Goal: Transaction & Acquisition: Purchase product/service

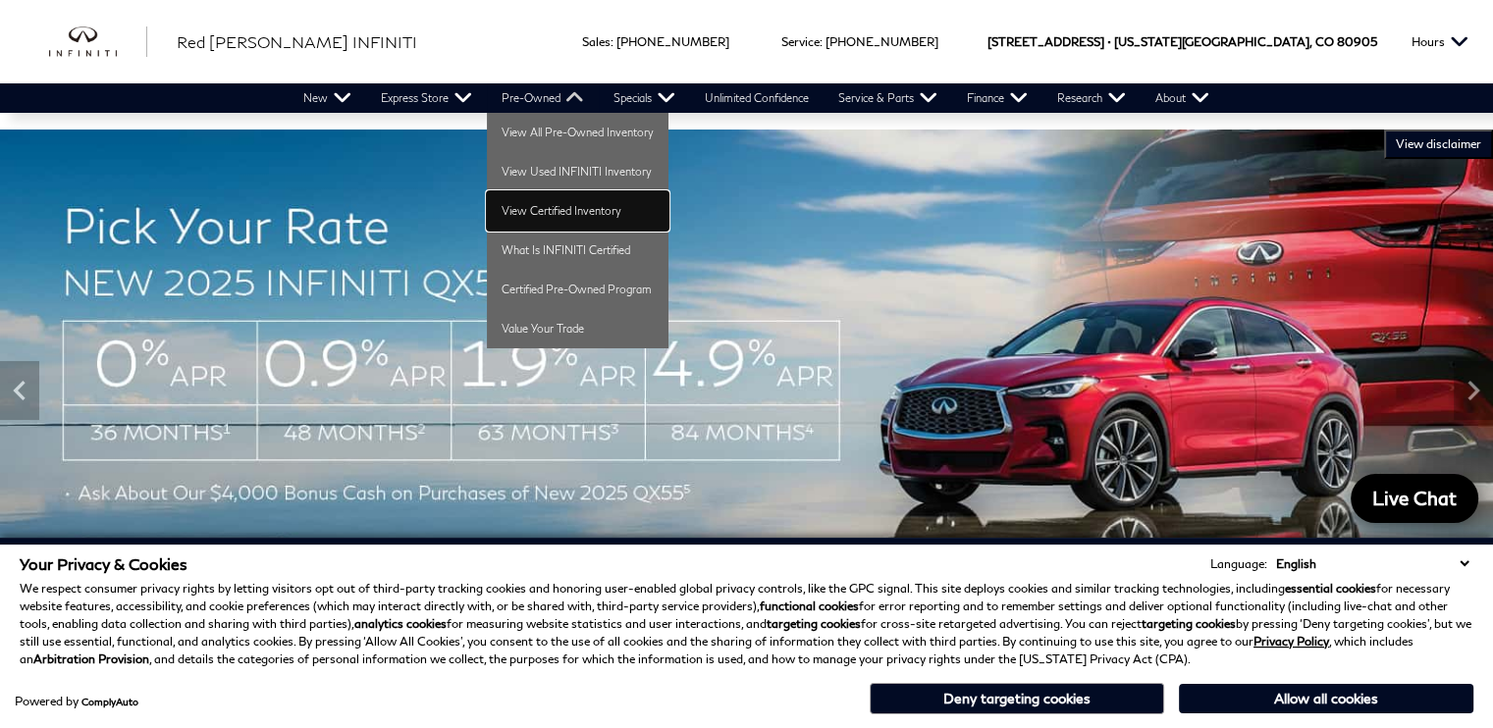
click at [527, 205] on link "View Certified Inventory" at bounding box center [578, 210] width 182 height 39
click at [526, 201] on link "View Certified Inventory" at bounding box center [578, 210] width 182 height 39
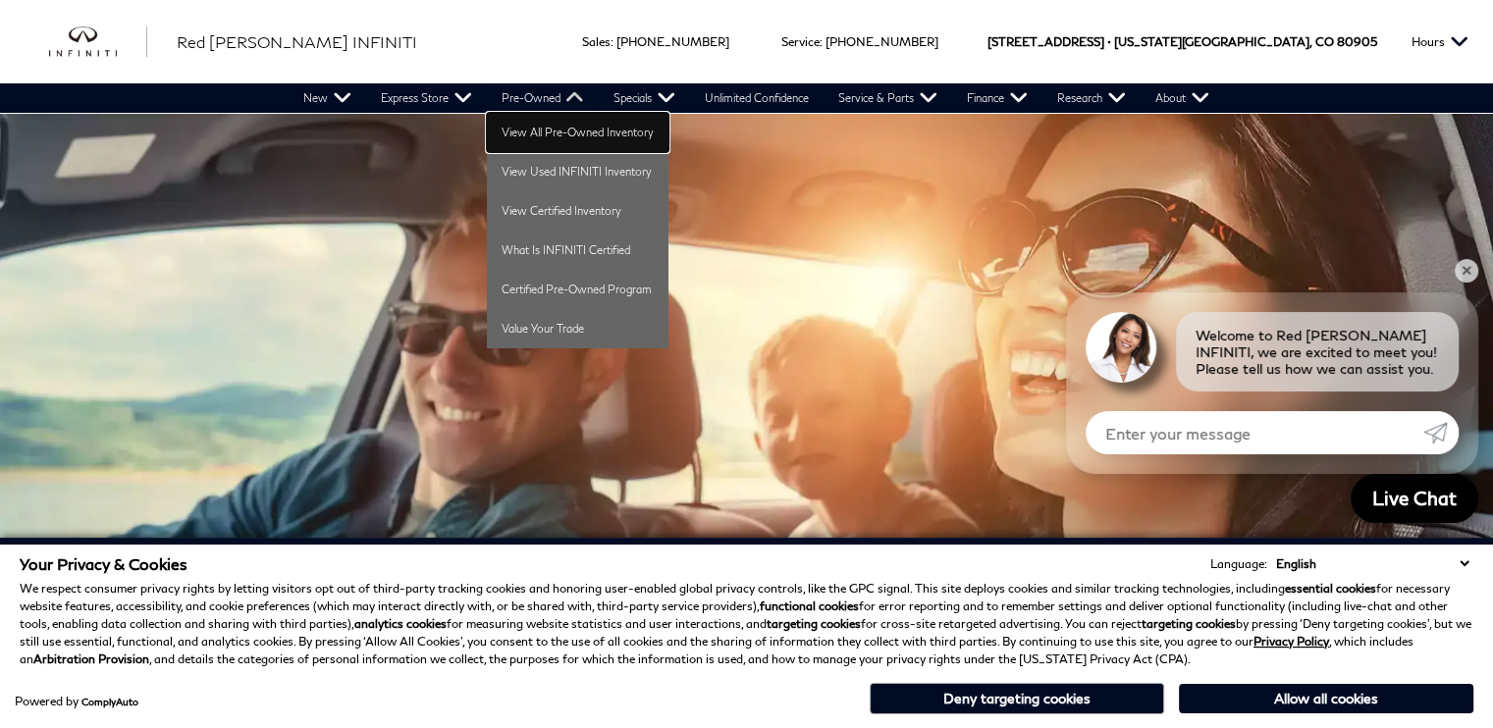
click at [538, 141] on link "View All Pre-Owned Inventory" at bounding box center [578, 132] width 182 height 39
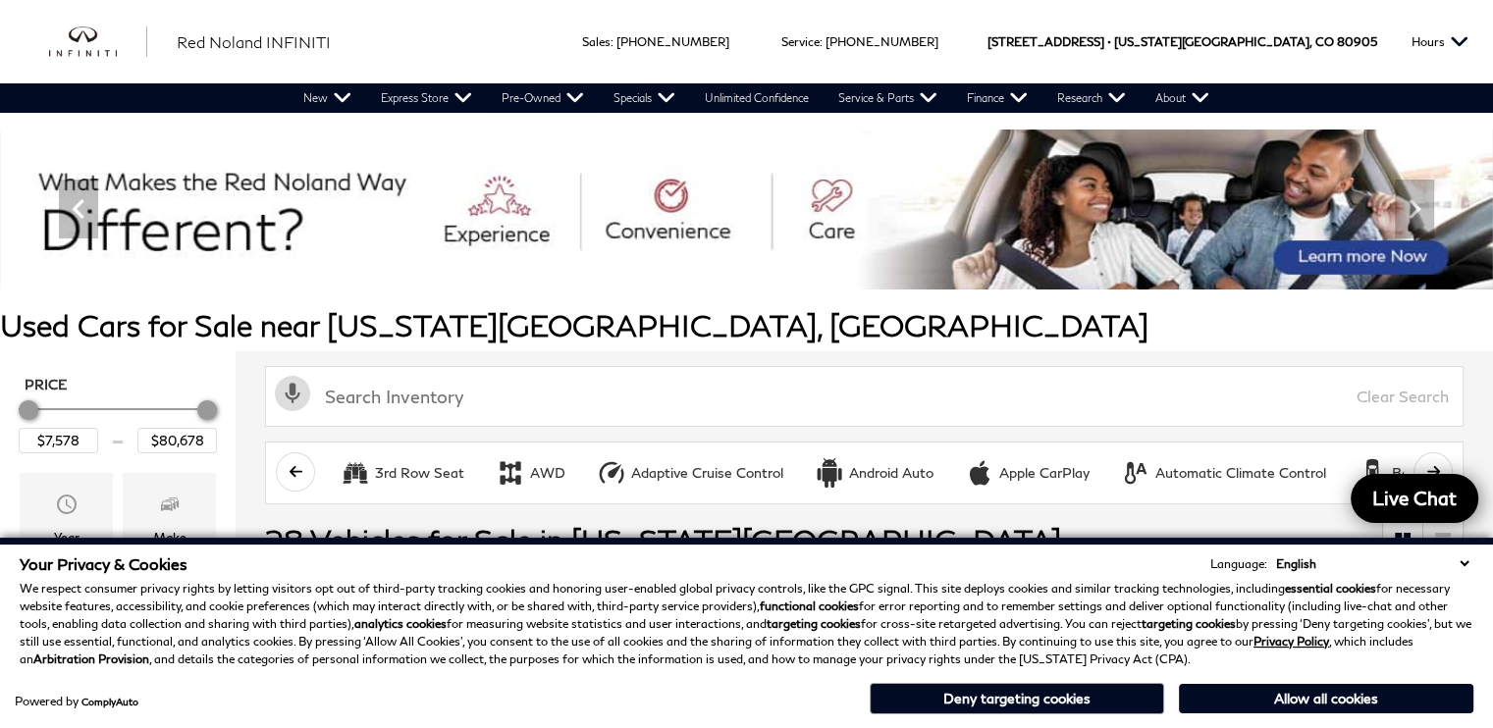
click at [1457, 555] on div "Your Privacy & Cookies Language: English Spanish / Español English / United Kin…" at bounding box center [747, 564] width 1454 height 19
click at [1462, 563] on select "English Spanish / Español English / United Kingdom Korean / 한국어 Vietnamese / Ti…" at bounding box center [1372, 564] width 202 height 19
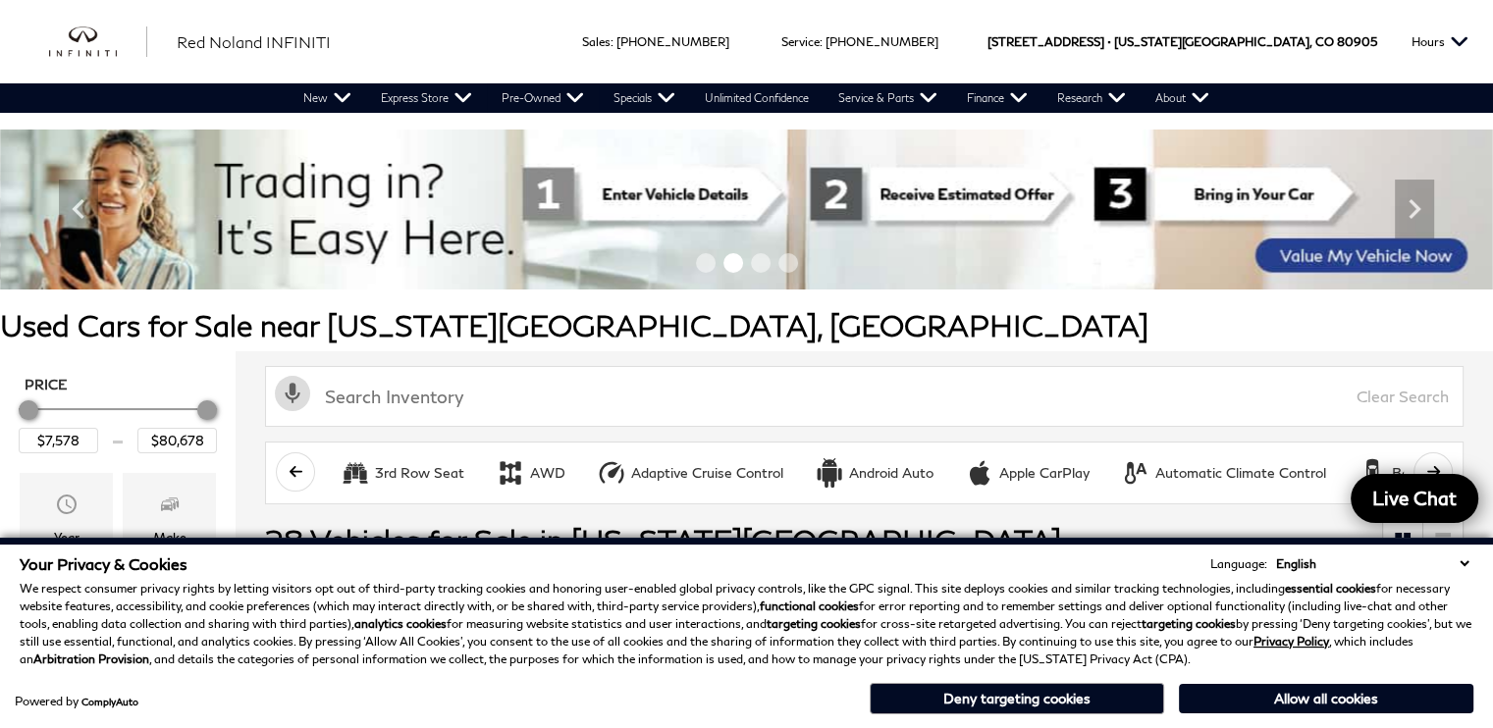
click at [1463, 562] on select "English Spanish / Español English / United Kingdom Korean / 한국어 Vietnamese / Ti…" at bounding box center [1372, 564] width 202 height 19
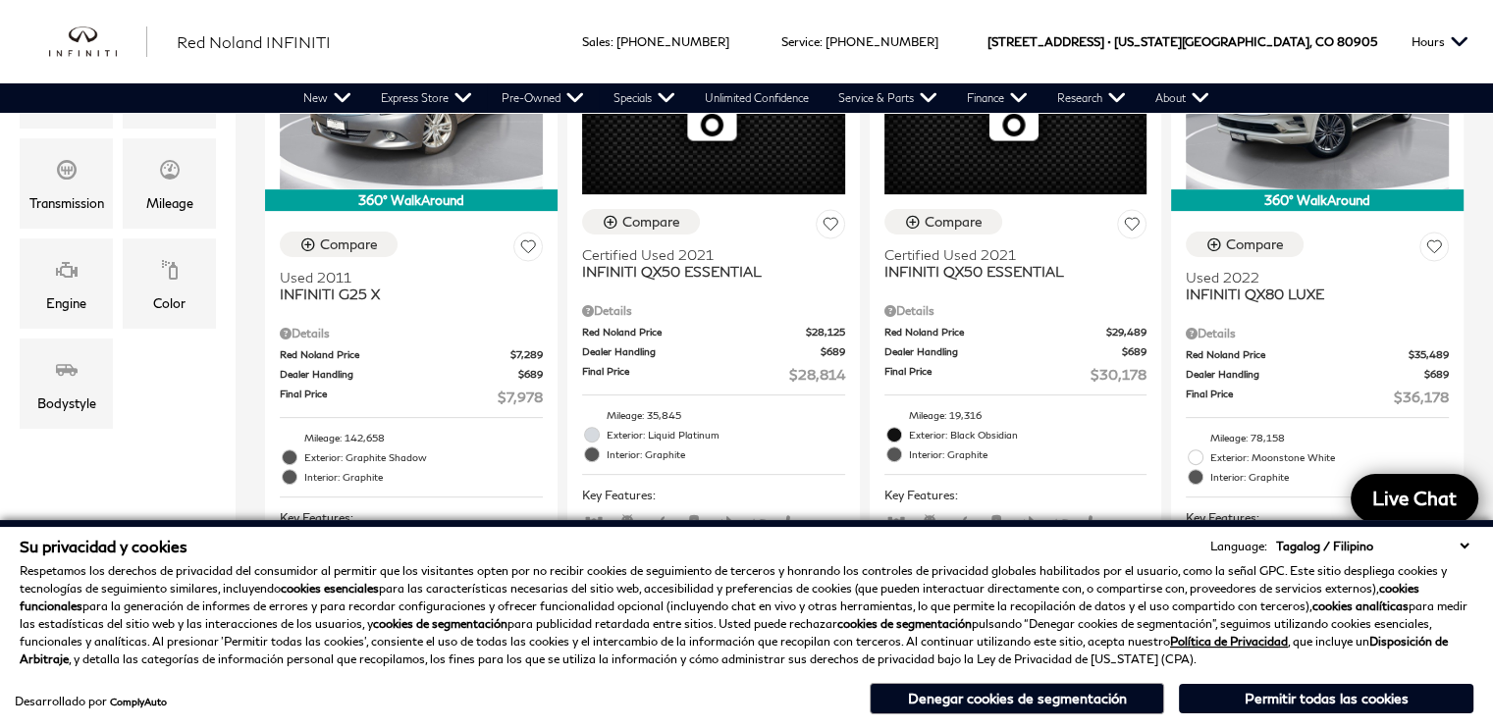
select select "zh"
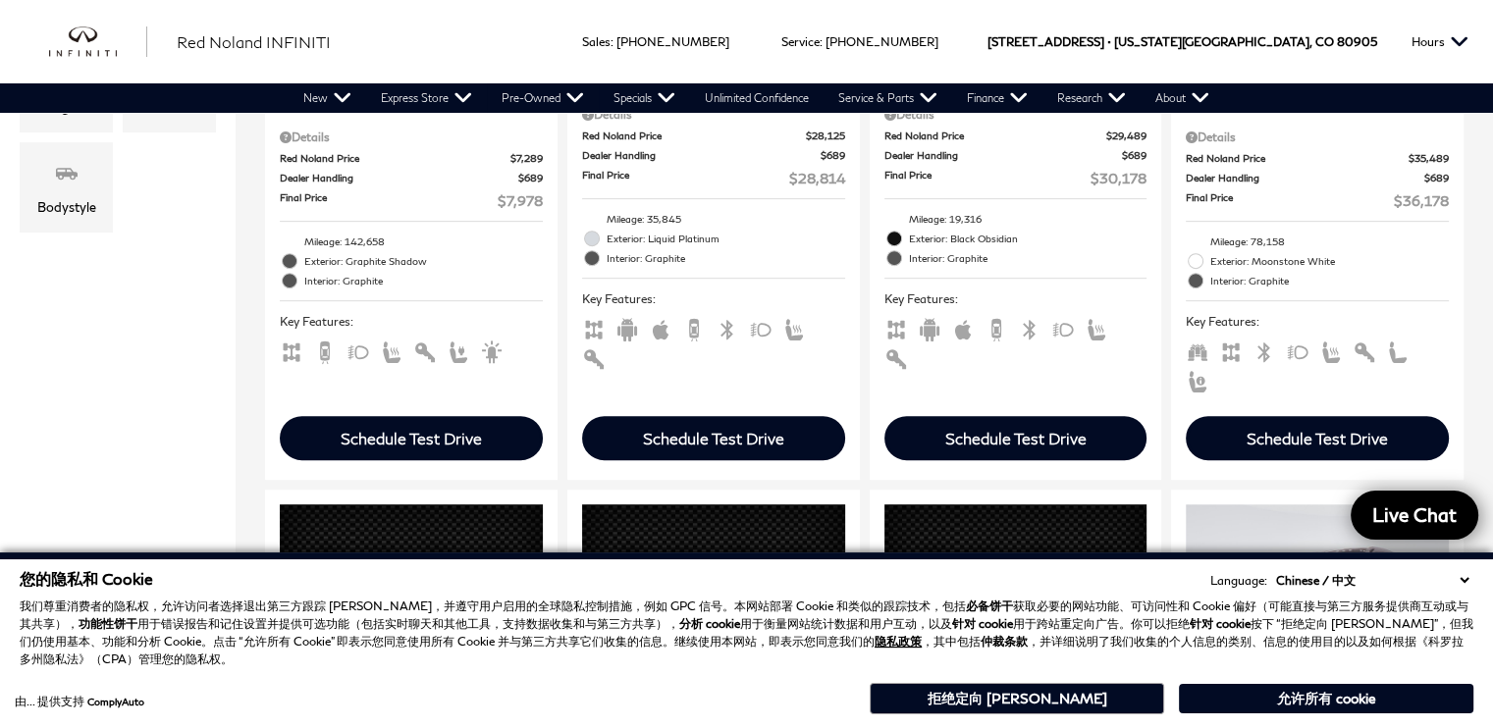
scroll to position [872, 0]
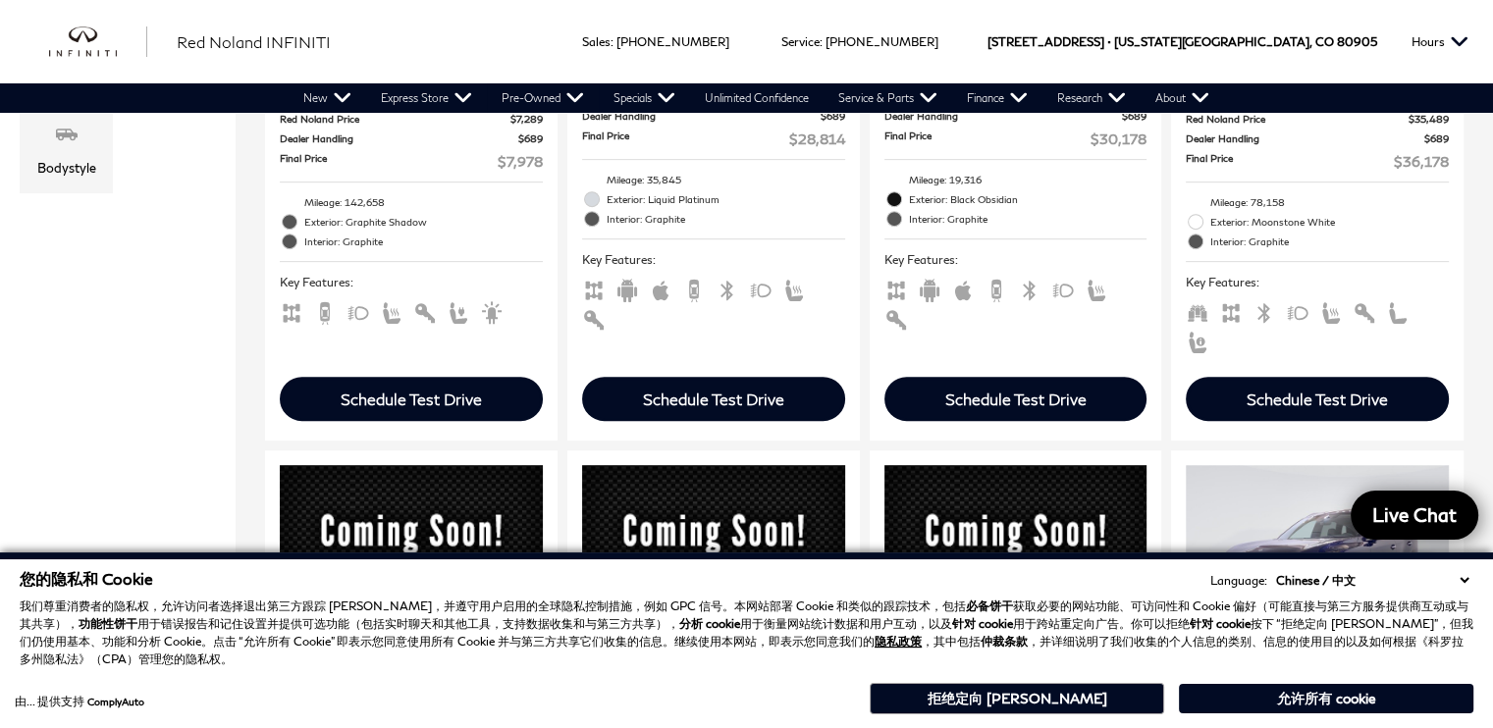
select select "zh"
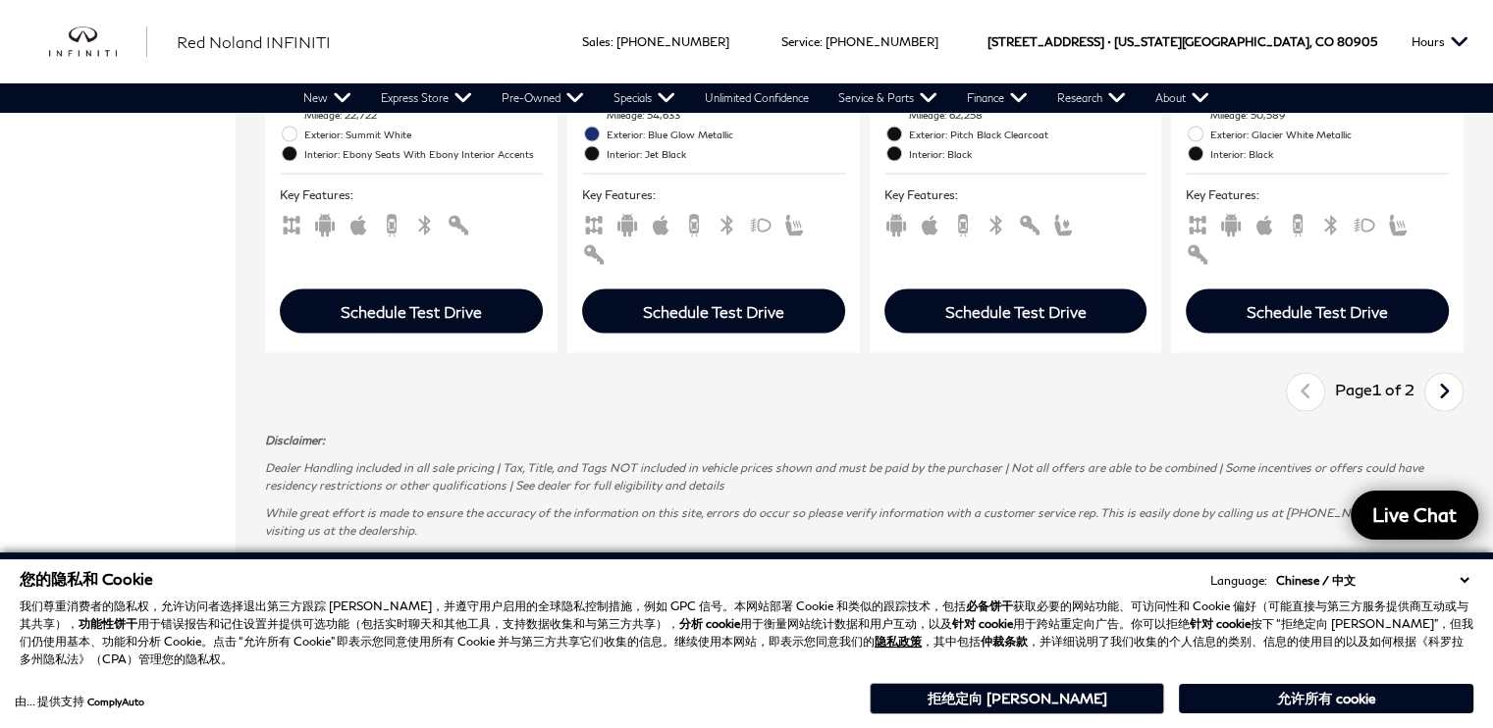
scroll to position [3806, 0]
